Goal: Find specific page/section: Locate a particular part of the current website

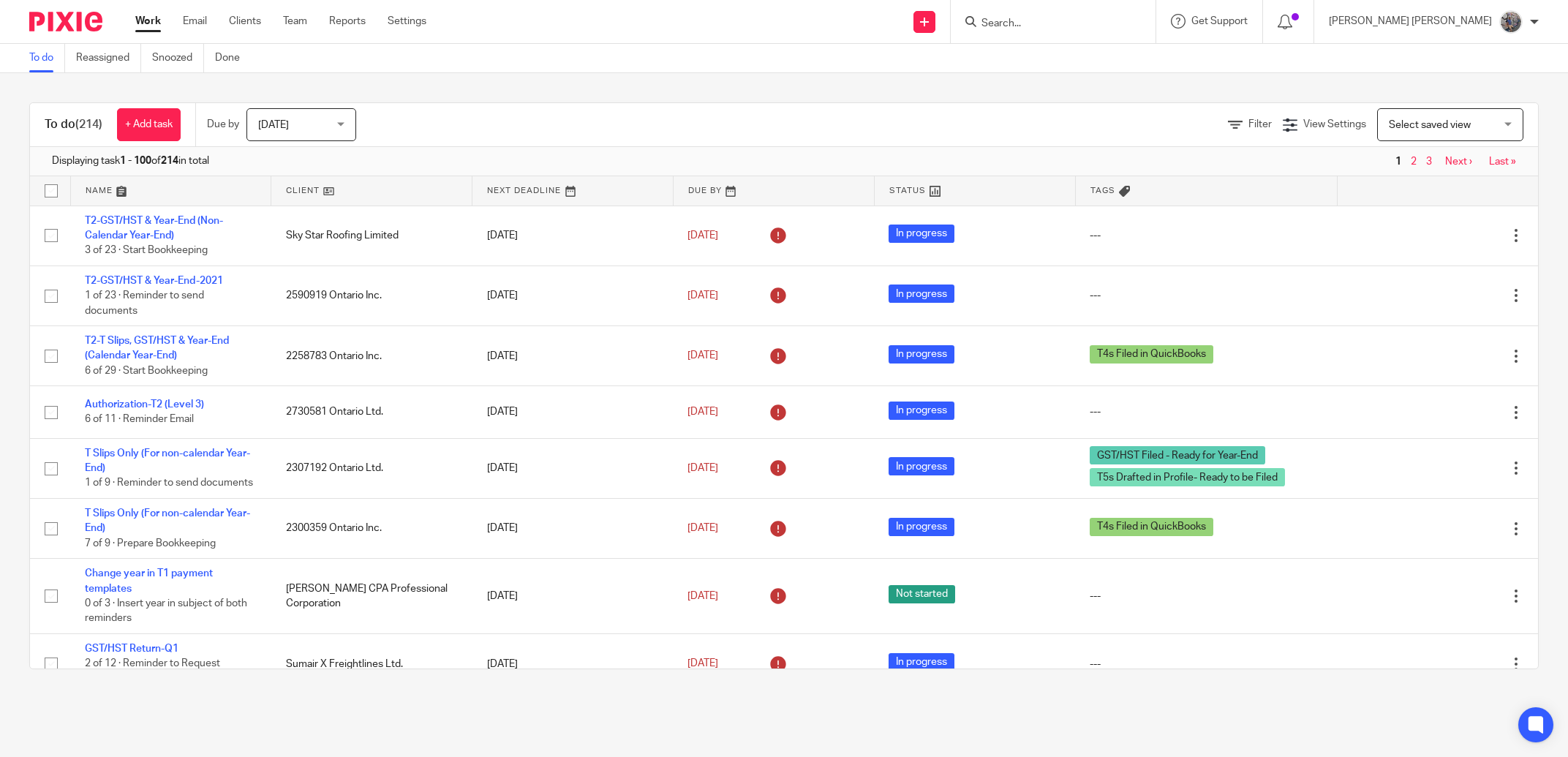
click at [1112, 22] on input "Search" at bounding box center [1046, 24] width 132 height 13
type input "geniu"
click at [1150, 82] on div "Geniu s Minds Inc. Michelle Altmid < info@huronparkmontessori.com >" at bounding box center [1101, 62] width 271 height 57
click at [1150, 65] on link at bounding box center [1101, 62] width 247 height 33
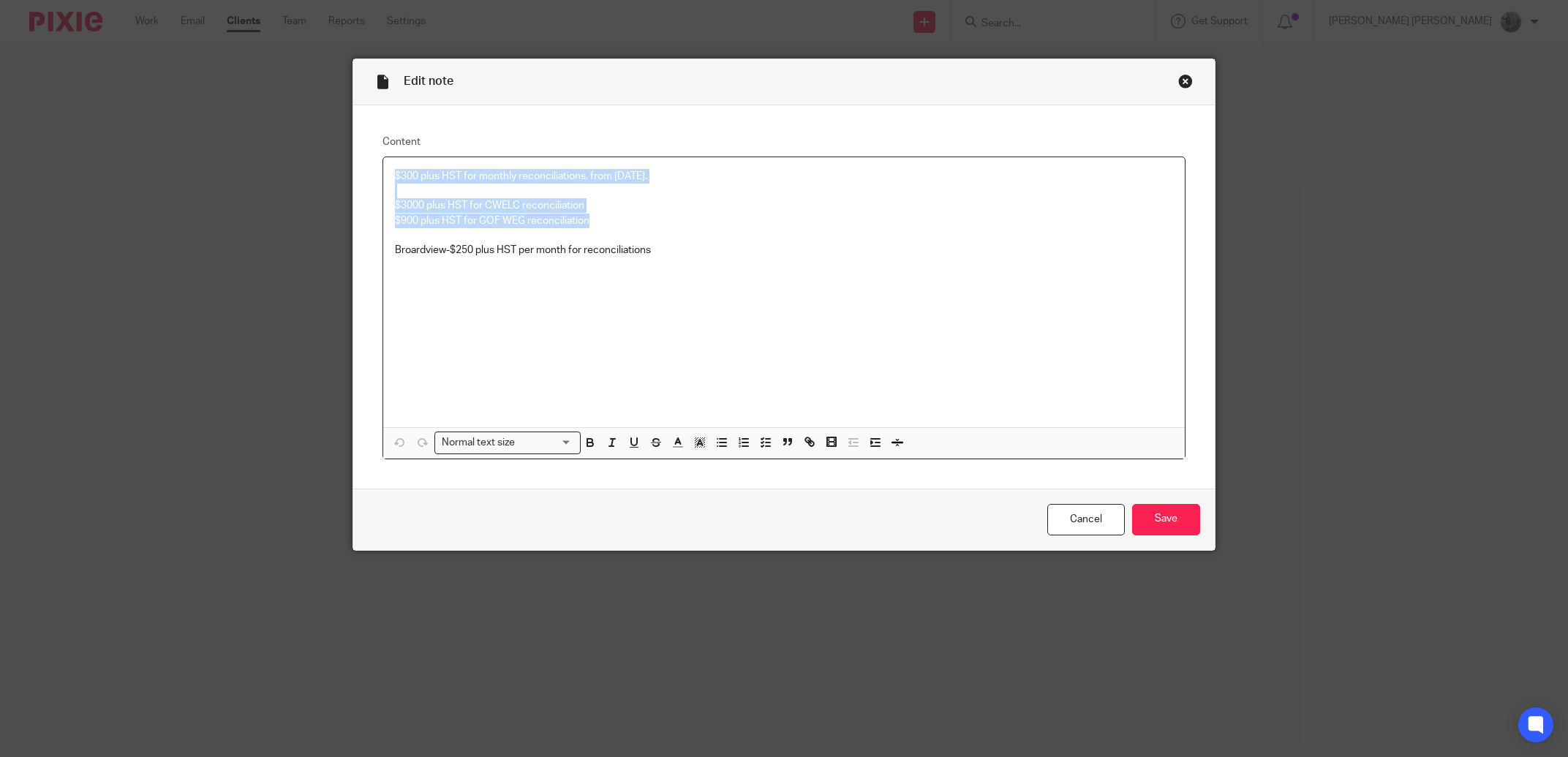
drag, startPoint x: 584, startPoint y: 223, endPoint x: 384, endPoint y: 175, distance: 205.7
click at [384, 175] on div "$300 plus HST for monthly reconciliations, from [DATE]. $3000 plus HST for CWEL…" at bounding box center [784, 292] width 801 height 270
click at [567, 219] on p "$900 plus HST for GOF WEG reconciliation" at bounding box center [784, 220] width 778 height 15
